Goal: Task Accomplishment & Management: Use online tool/utility

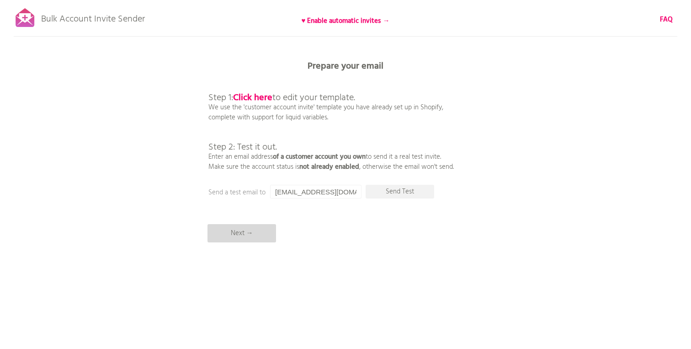
click at [264, 235] on p "Next →" at bounding box center [241, 233] width 69 height 18
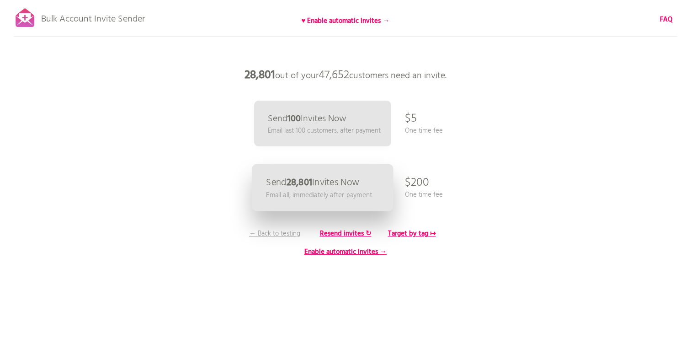
click at [364, 179] on link "Send 28,801 Invites Now Email all, immediately after payment" at bounding box center [322, 187] width 141 height 47
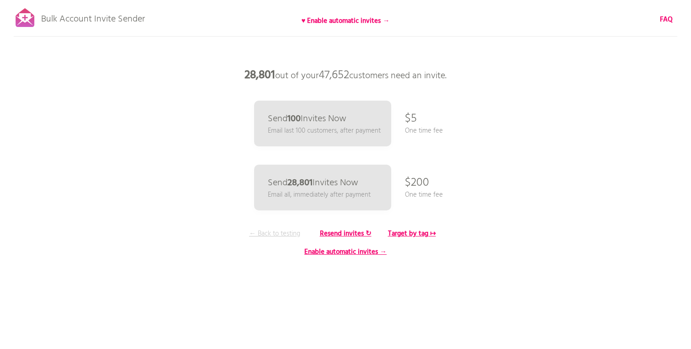
click at [252, 233] on p "← Back to testing" at bounding box center [274, 233] width 69 height 10
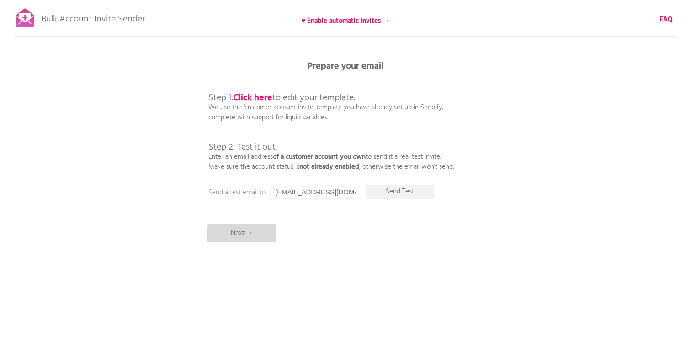
click at [250, 241] on p "Next →" at bounding box center [241, 233] width 69 height 18
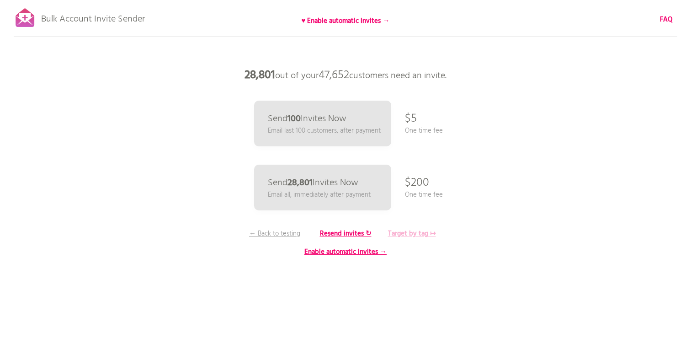
click at [418, 237] on b "Target by tag ↦" at bounding box center [412, 233] width 48 height 11
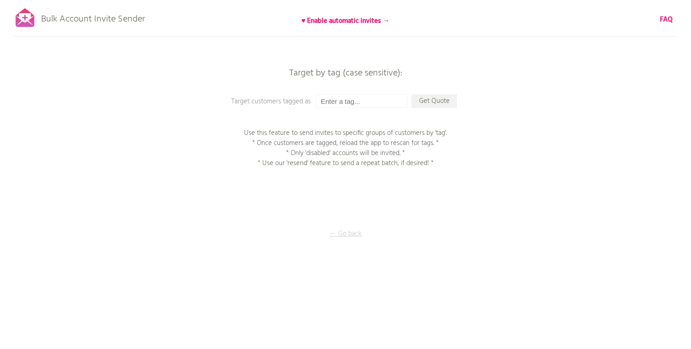
click at [357, 236] on p "← Go back" at bounding box center [345, 233] width 91 height 10
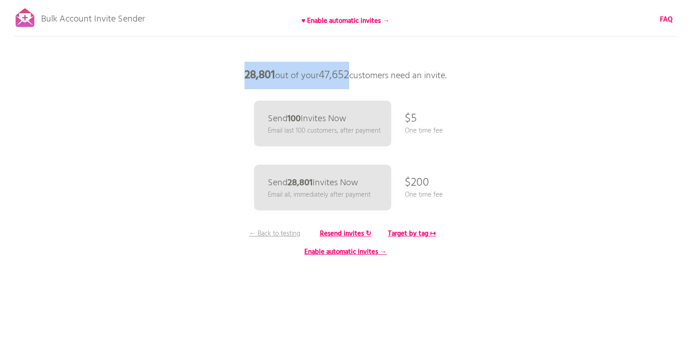
drag, startPoint x: 242, startPoint y: 75, endPoint x: 350, endPoint y: 74, distance: 108.3
click at [350, 74] on p "28,801 out of your 47,652 customers need an invite." at bounding box center [345, 75] width 274 height 27
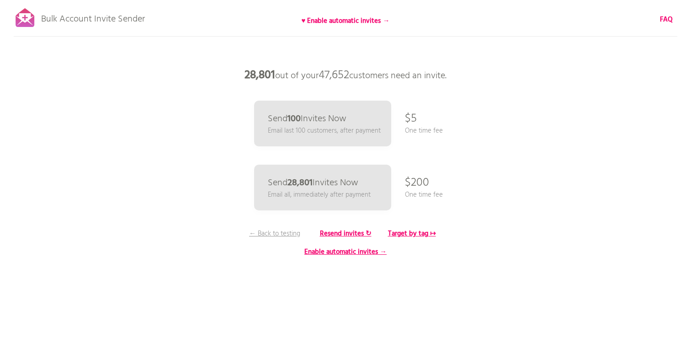
click at [350, 74] on p "28,801 out of your 47,652 customers need an invite." at bounding box center [345, 75] width 274 height 27
